Goal: Task Accomplishment & Management: Manage account settings

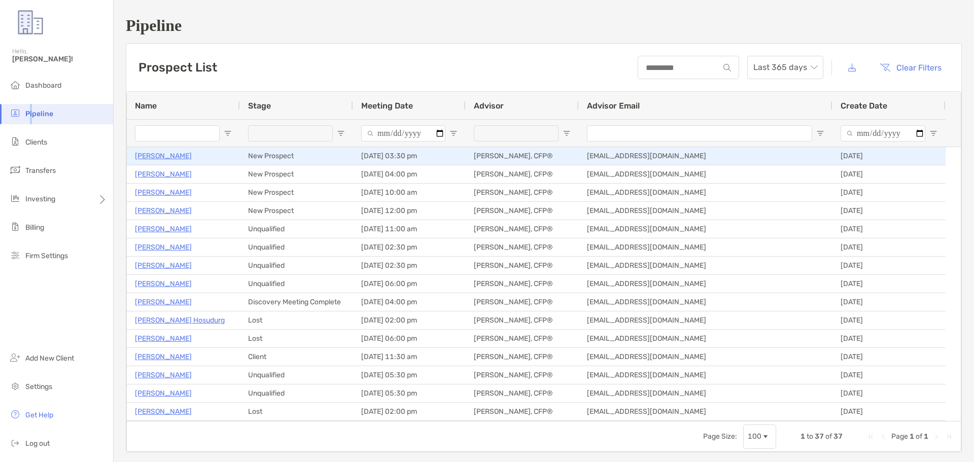
click at [174, 156] on p "[PERSON_NAME]" at bounding box center [163, 156] width 57 height 13
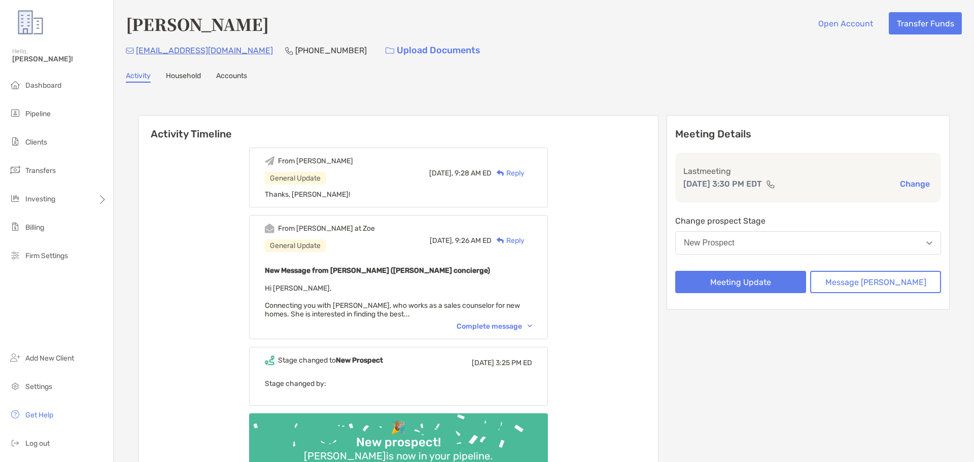
click at [785, 243] on button "New Prospect" at bounding box center [808, 242] width 266 height 23
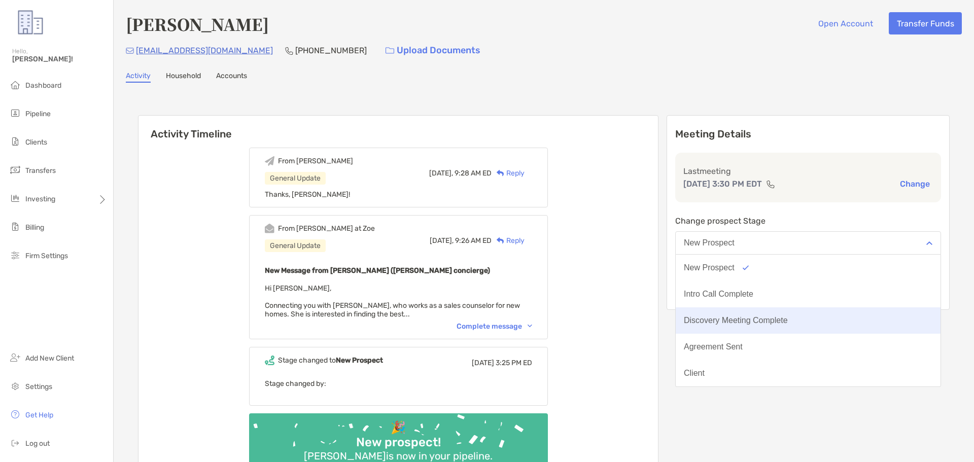
scroll to position [79, 0]
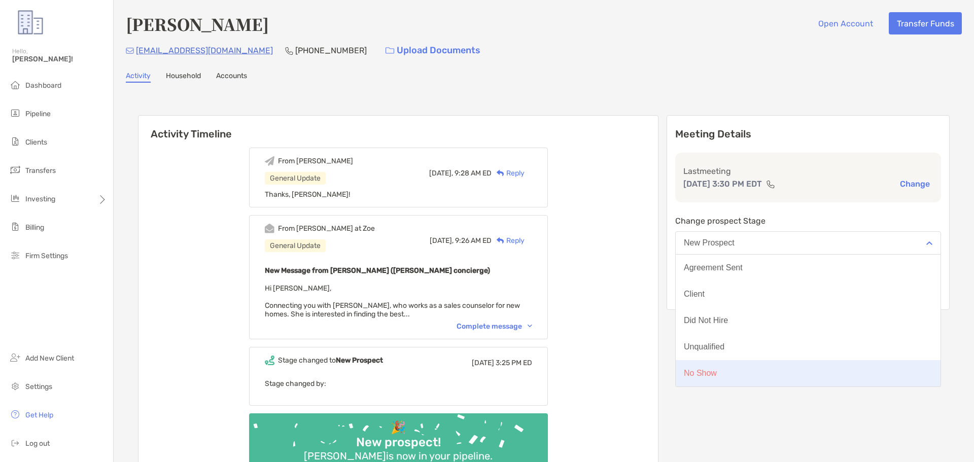
click at [717, 376] on div "No Show" at bounding box center [700, 373] width 33 height 9
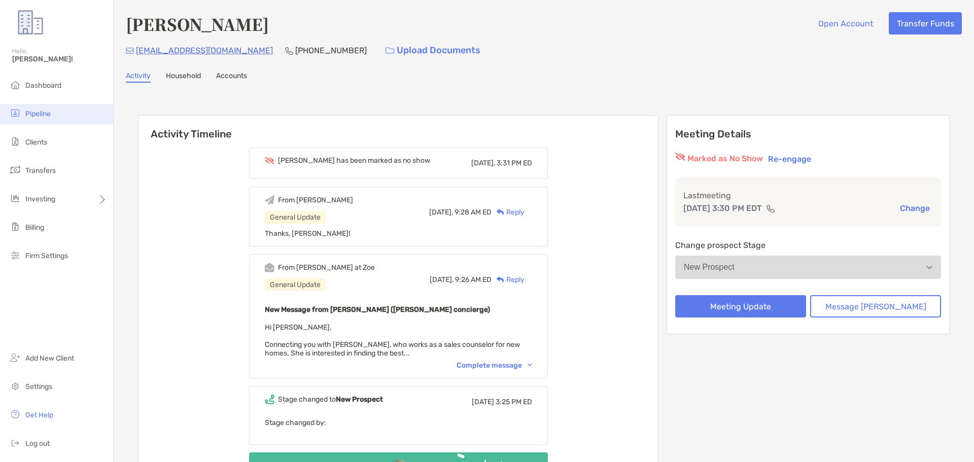
click at [33, 113] on span "Pipeline" at bounding box center [37, 114] width 25 height 9
click at [34, 108] on li "Pipeline" at bounding box center [56, 114] width 113 height 20
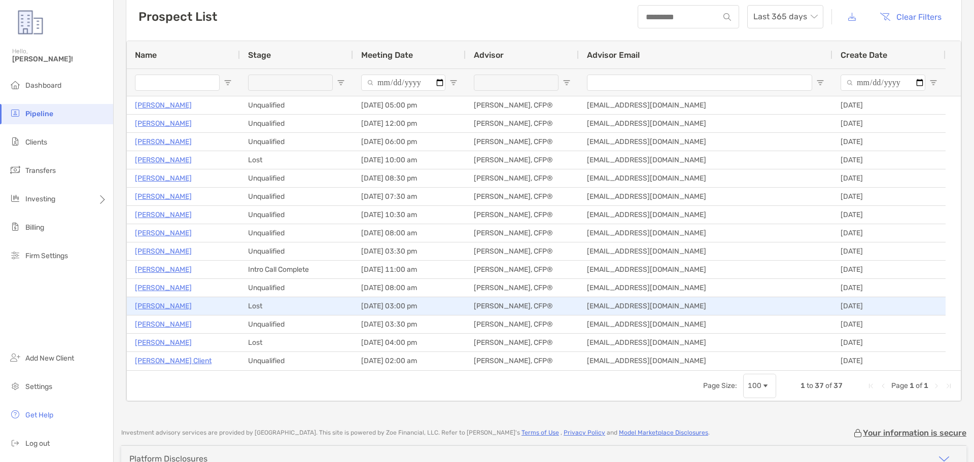
scroll to position [51, 0]
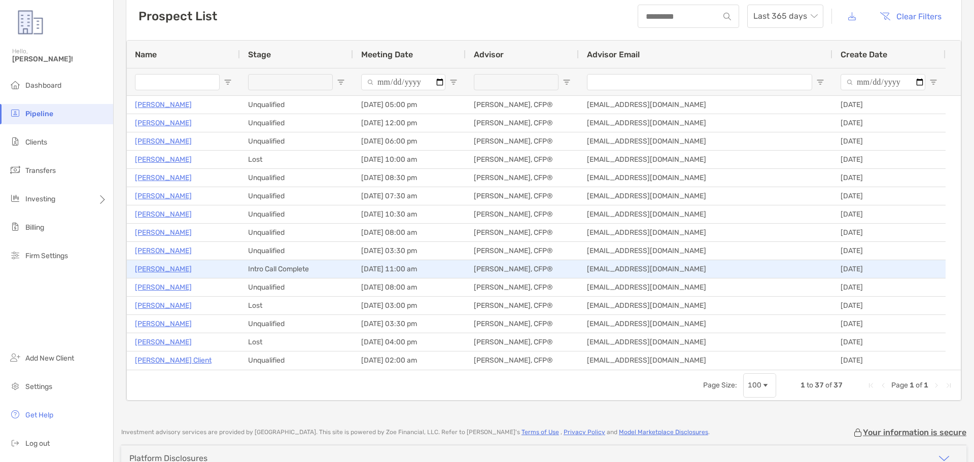
click at [160, 271] on p "[PERSON_NAME]" at bounding box center [163, 269] width 57 height 13
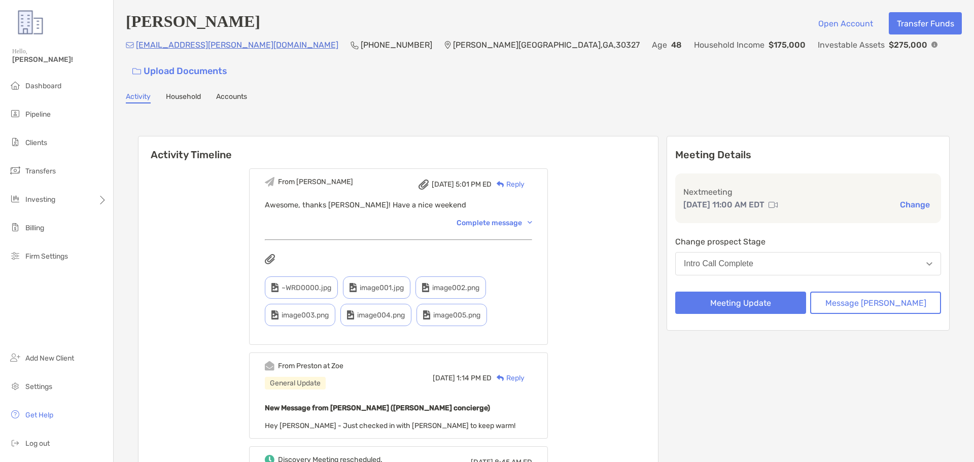
click at [900, 199] on button "Change" at bounding box center [915, 204] width 36 height 11
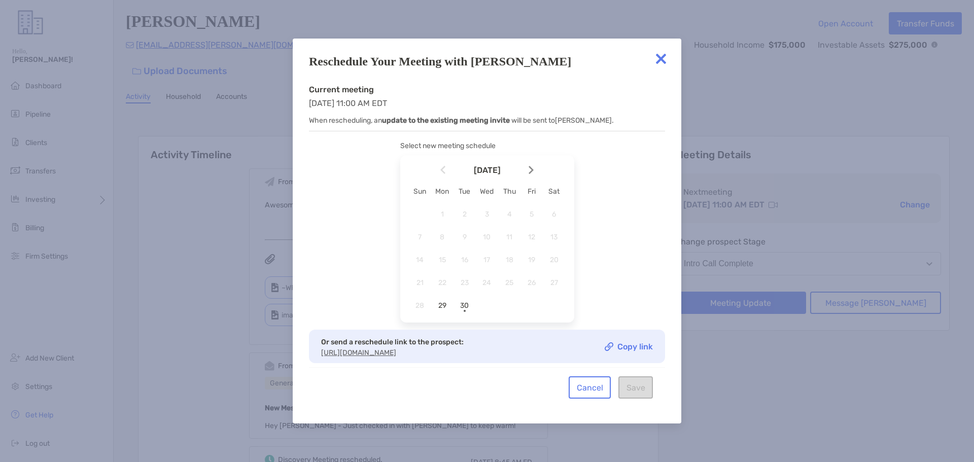
click at [532, 174] on div at bounding box center [534, 170] width 17 height 22
click at [532, 211] on span "3" at bounding box center [531, 214] width 17 height 9
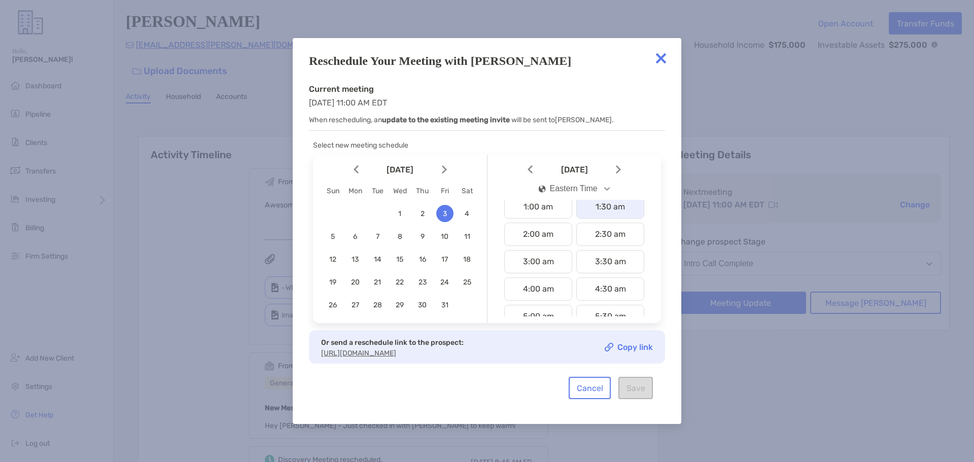
scroll to position [34, 0]
click at [661, 57] on img at bounding box center [661, 58] width 20 height 20
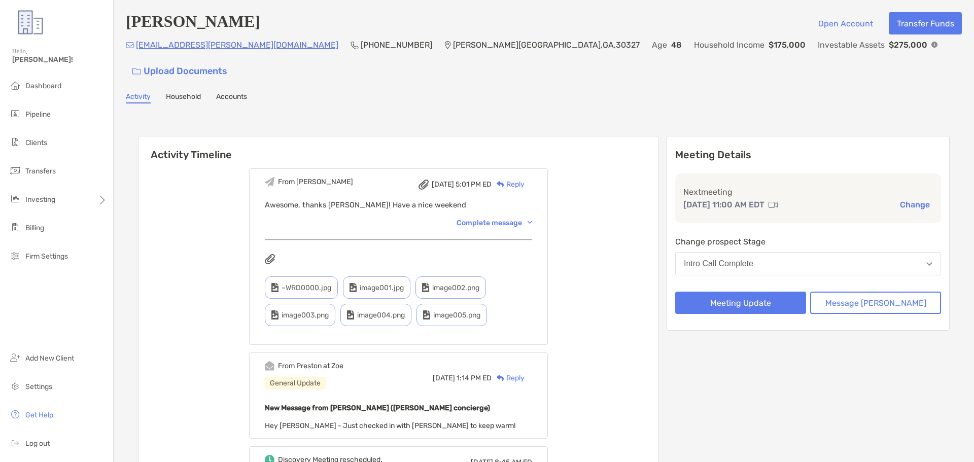
click at [900, 199] on button "Change" at bounding box center [915, 204] width 36 height 11
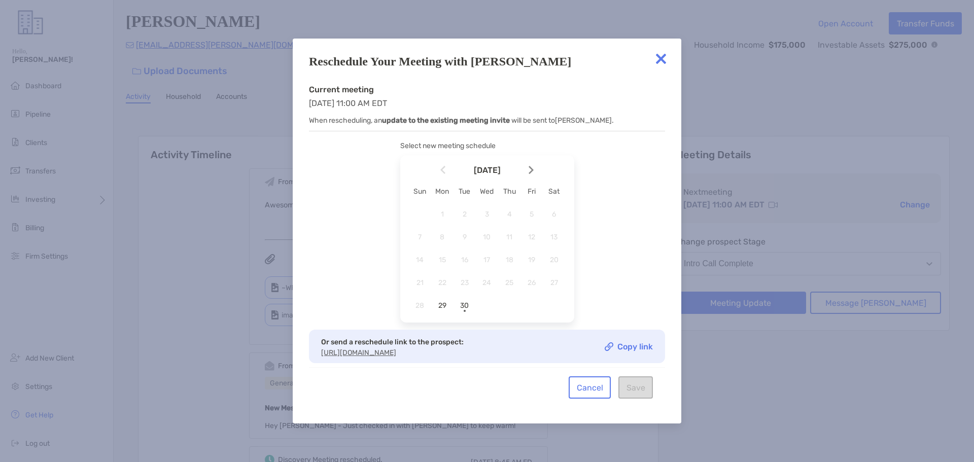
click at [529, 166] on img at bounding box center [530, 170] width 5 height 9
click at [535, 216] on span "3" at bounding box center [531, 214] width 17 height 9
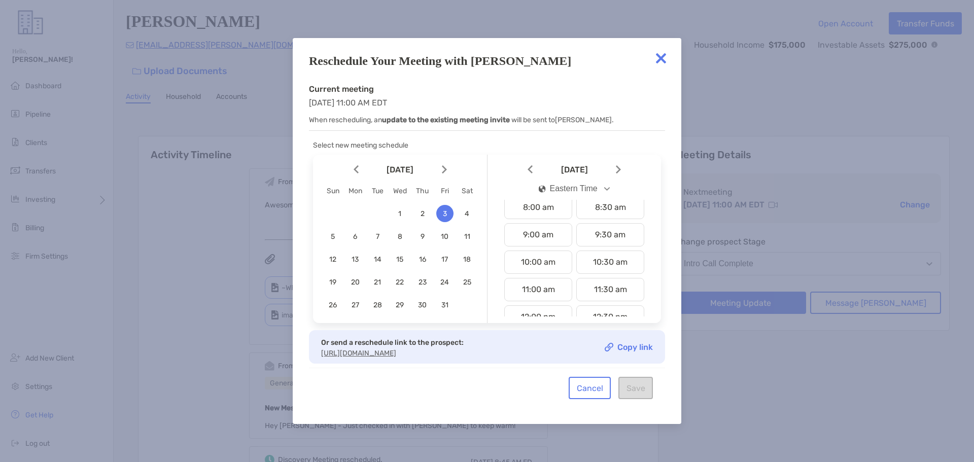
scroll to position [243, 0]
click at [659, 54] on img at bounding box center [661, 58] width 20 height 20
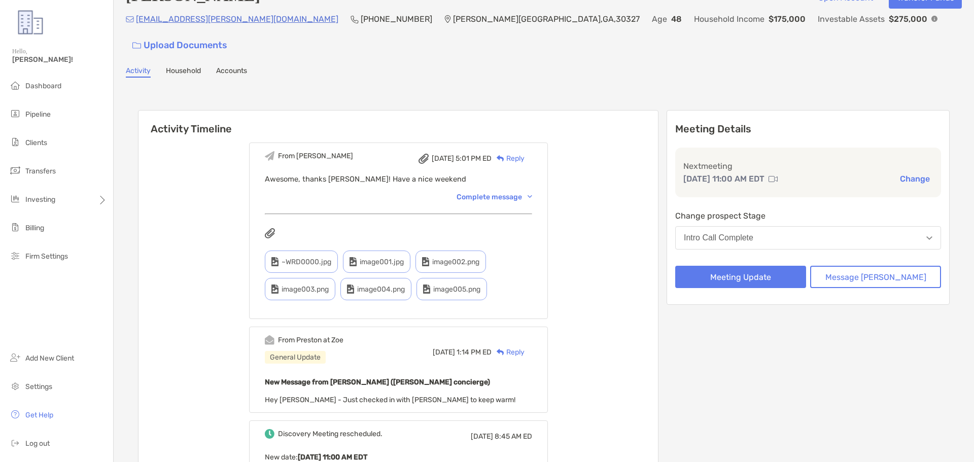
scroll to position [27, 0]
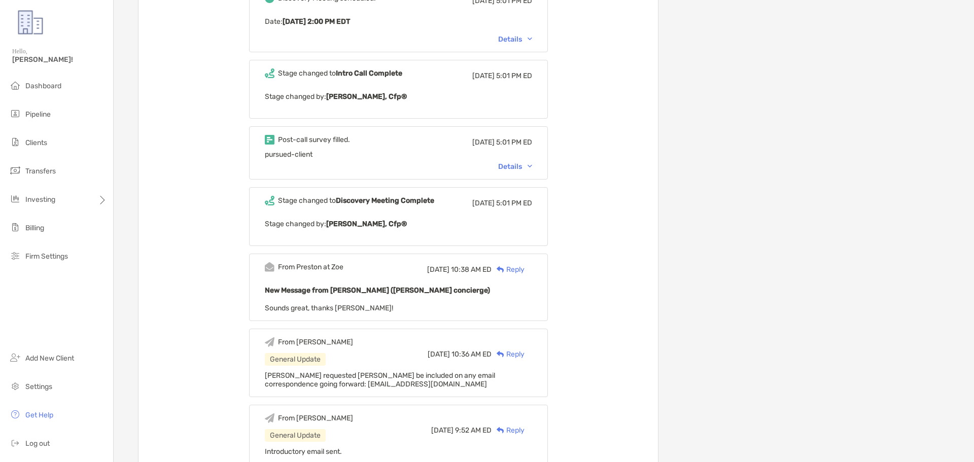
scroll to position [1317, 0]
